Goal: Download file/media

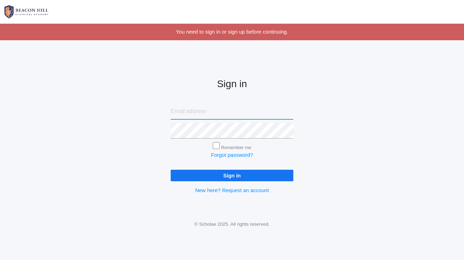
type input "[EMAIL_ADDRESS][DOMAIN_NAME]"
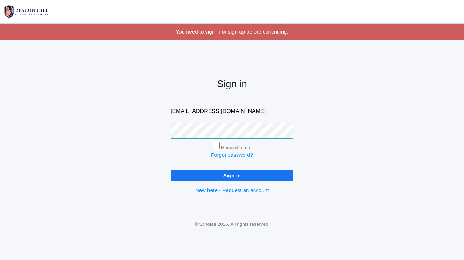
click at [232, 174] on input "Sign in" at bounding box center [232, 176] width 123 height 12
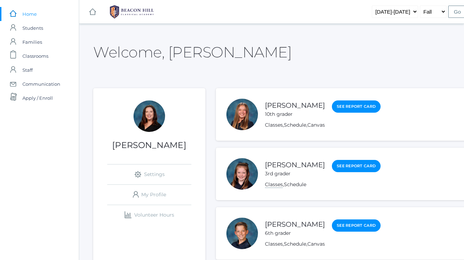
click at [276, 185] on link "Classes" at bounding box center [274, 184] width 18 height 7
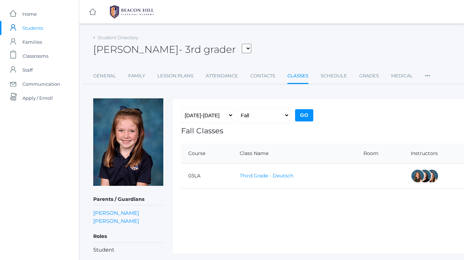
click at [268, 174] on link "Third Grade - Deutsch" at bounding box center [266, 176] width 54 height 6
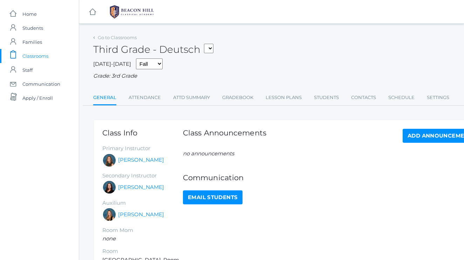
scroll to position [4, 0]
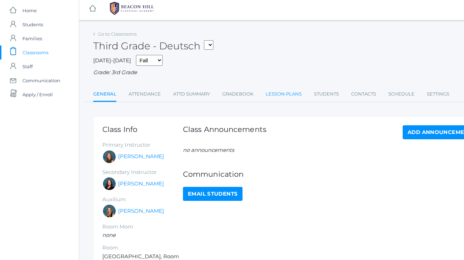
click at [285, 93] on link "Lesson Plans" at bounding box center [283, 94] width 36 height 14
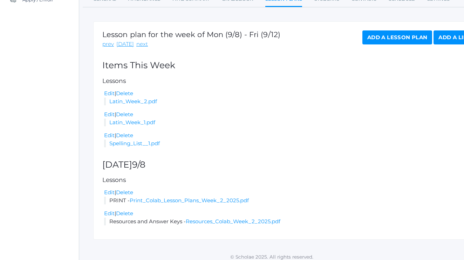
scroll to position [98, 0]
click at [220, 197] on link "Print_Colab_Lesson_Plans_Week_2_2025.pdf" at bounding box center [189, 200] width 119 height 7
